Goal: Task Accomplishment & Management: Use online tool/utility

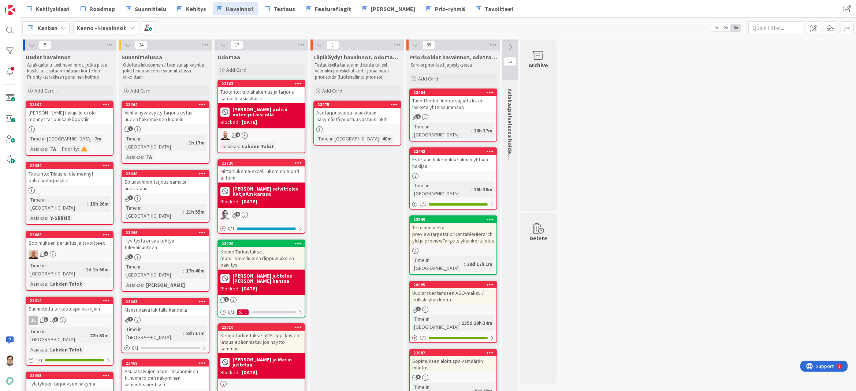
drag, startPoint x: 619, startPoint y: 380, endPoint x: 601, endPoint y: 363, distance: 24.4
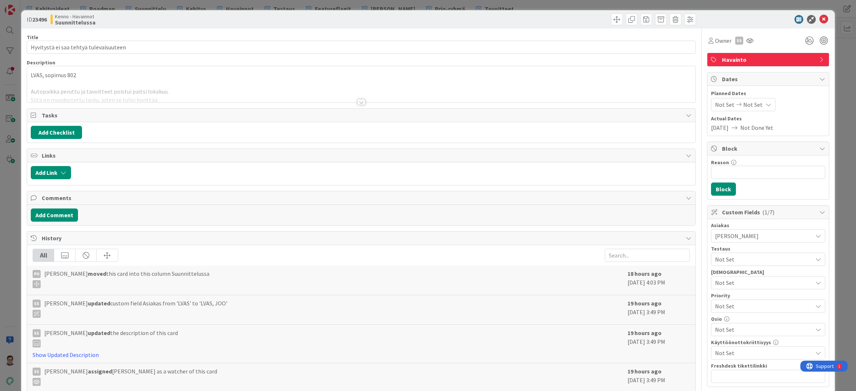
click at [329, 355] on div "Show Updated Description" at bounding box center [328, 355] width 591 height 9
click at [361, 103] on div at bounding box center [361, 102] width 8 height 6
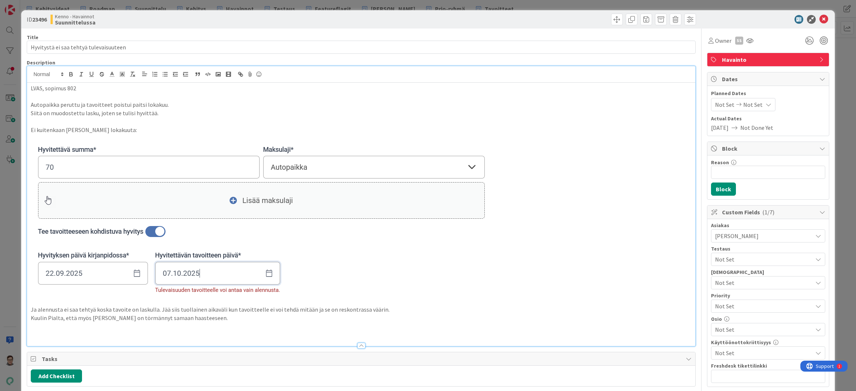
click at [41, 332] on p at bounding box center [361, 335] width 660 height 8
drag, startPoint x: 78, startPoint y: 334, endPoint x: 25, endPoint y: 334, distance: 53.4
drag, startPoint x: 330, startPoint y: 387, endPoint x: 286, endPoint y: 354, distance: 54.2
click at [330, 387] on div "Add Checklist" at bounding box center [361, 384] width 660 height 13
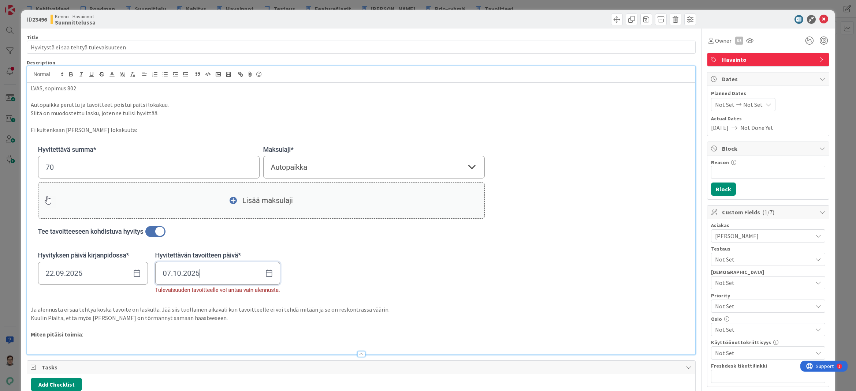
click at [61, 342] on p at bounding box center [361, 343] width 660 height 8
click at [46, 344] on p "hyvitys menneisyyteen tai tulevaisuuden laskutettuihin tavoitteisiin ja alennus…" at bounding box center [361, 343] width 660 height 8
click at [32, 342] on p "hyvityksen voi tehdä menneisyyteen tai tulevaisuuden laskutettuihin tavoitteisi…" at bounding box center [361, 343] width 660 height 8
click at [123, 341] on li "hyvityksen voi tehdä menneisyyteen tai tulevaisuuden laskutettuihin tavoitteisi…" at bounding box center [366, 343] width 652 height 8
click at [358, 352] on div at bounding box center [361, 354] width 8 height 6
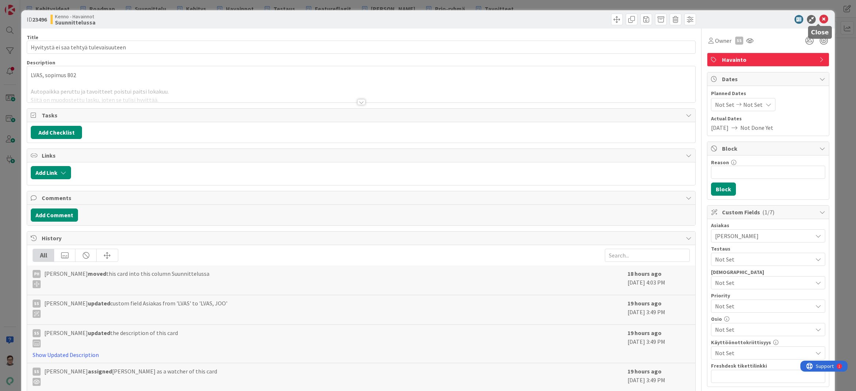
click at [819, 21] on icon at bounding box center [823, 19] width 9 height 9
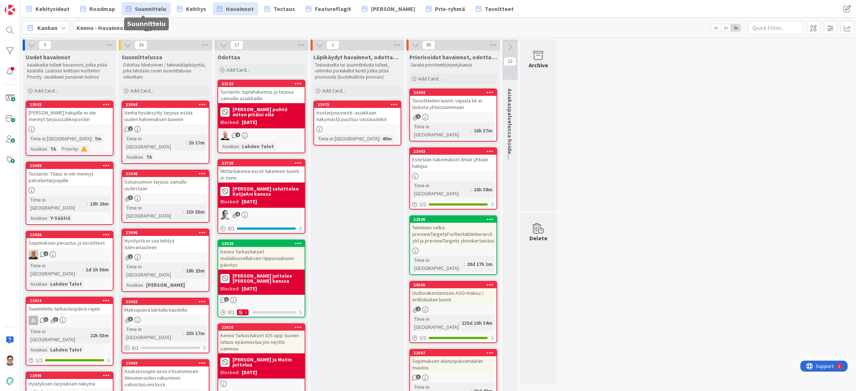
click at [142, 5] on span "Suunnittelu" at bounding box center [150, 8] width 31 height 9
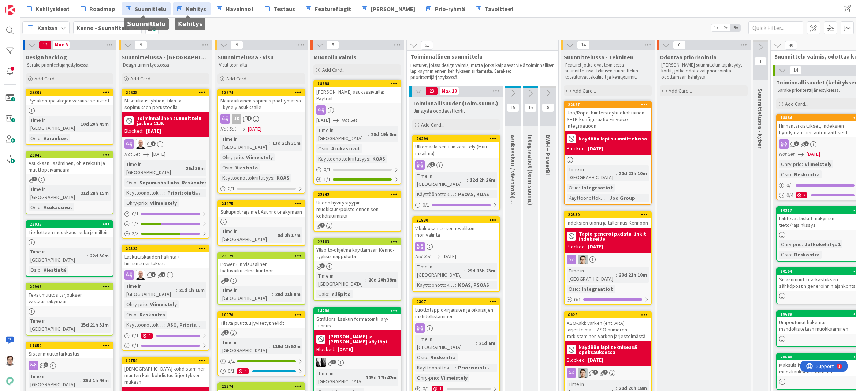
click at [194, 9] on span "Kehitys" at bounding box center [196, 8] width 20 height 9
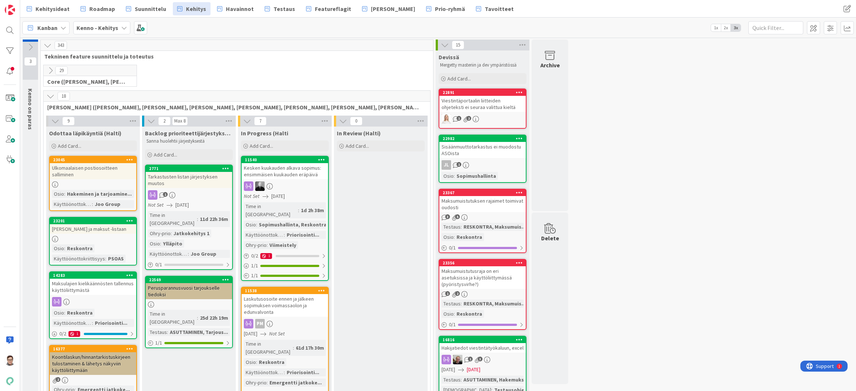
click at [49, 70] on icon at bounding box center [50, 71] width 8 height 8
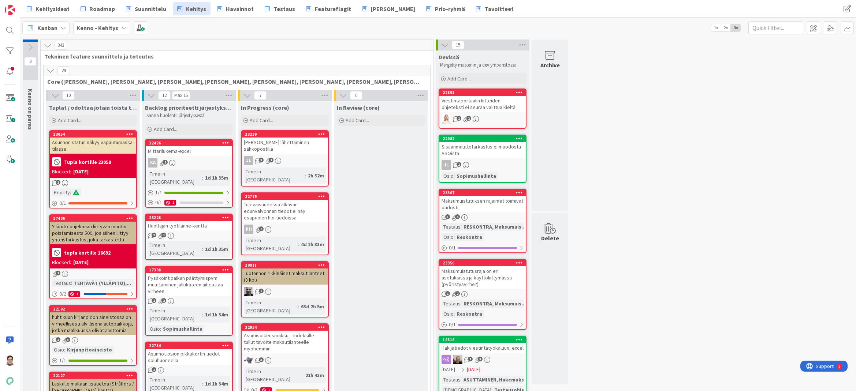
click at [49, 70] on icon at bounding box center [50, 71] width 8 height 8
